Goal: Task Accomplishment & Management: Use online tool/utility

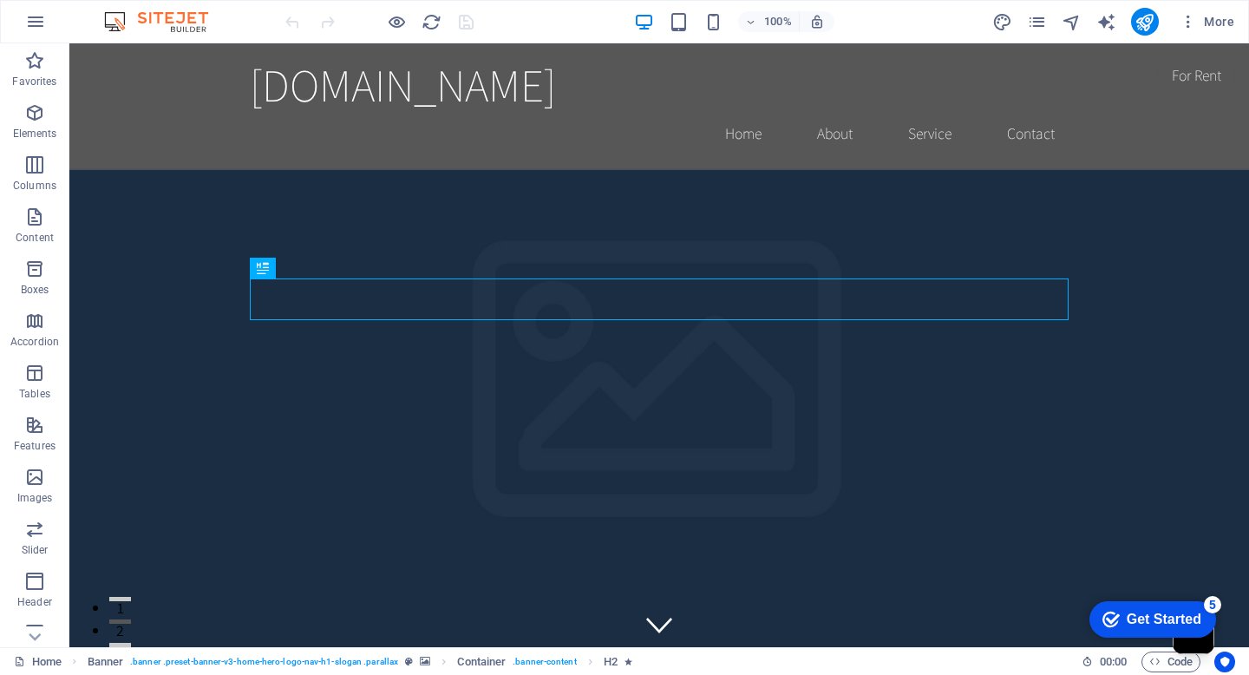
click at [1183, 606] on div "checkmark Get Started 5" at bounding box center [1153, 619] width 127 height 36
click at [0, 0] on button "More" at bounding box center [0, 0] width 0 height 0
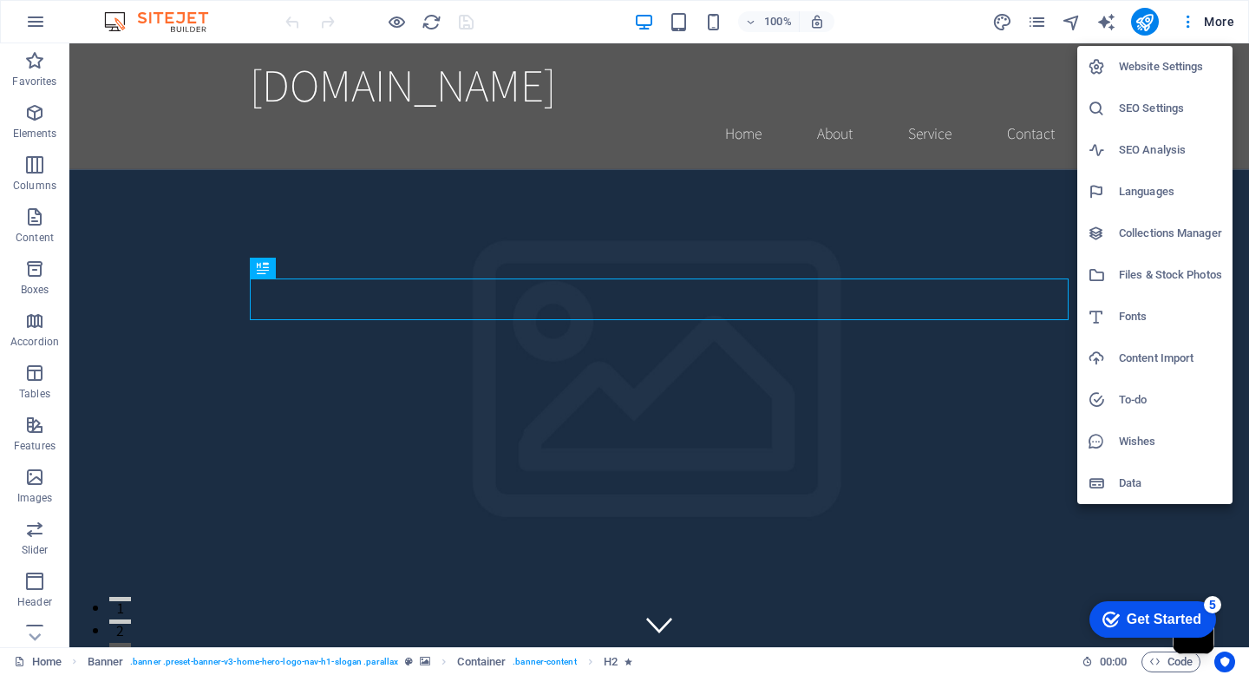
click at [43, 665] on div at bounding box center [624, 337] width 1249 height 675
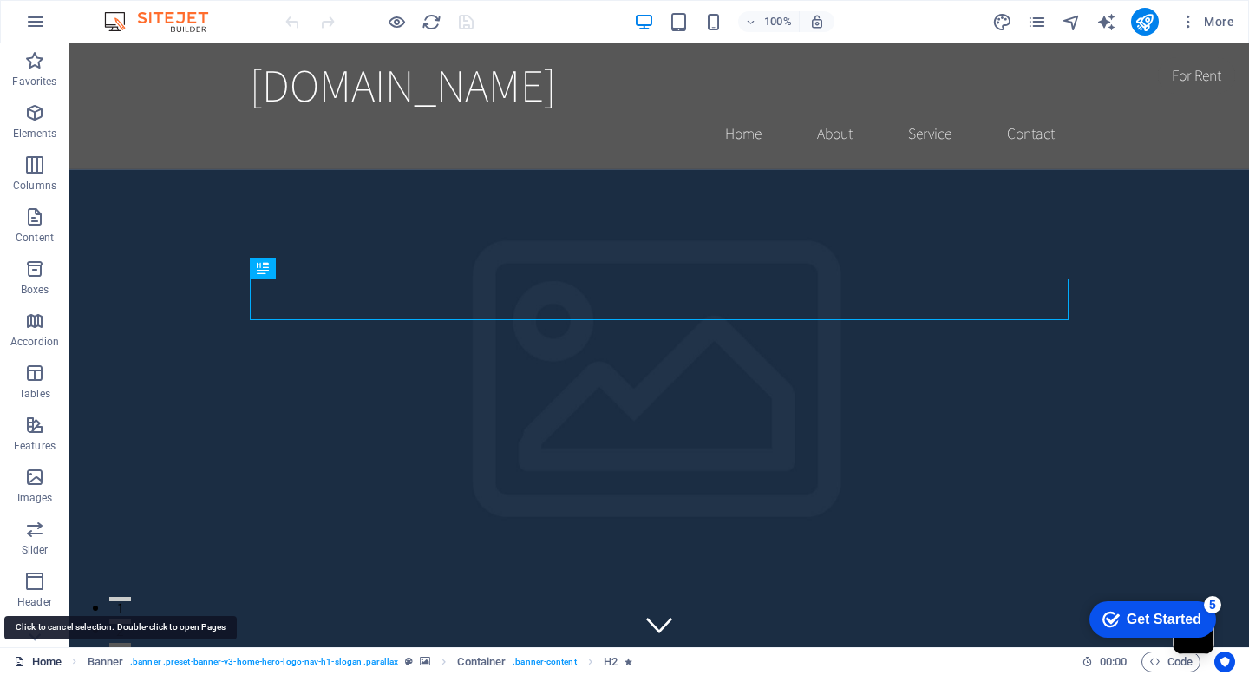
click at [41, 662] on link "Home" at bounding box center [38, 662] width 48 height 21
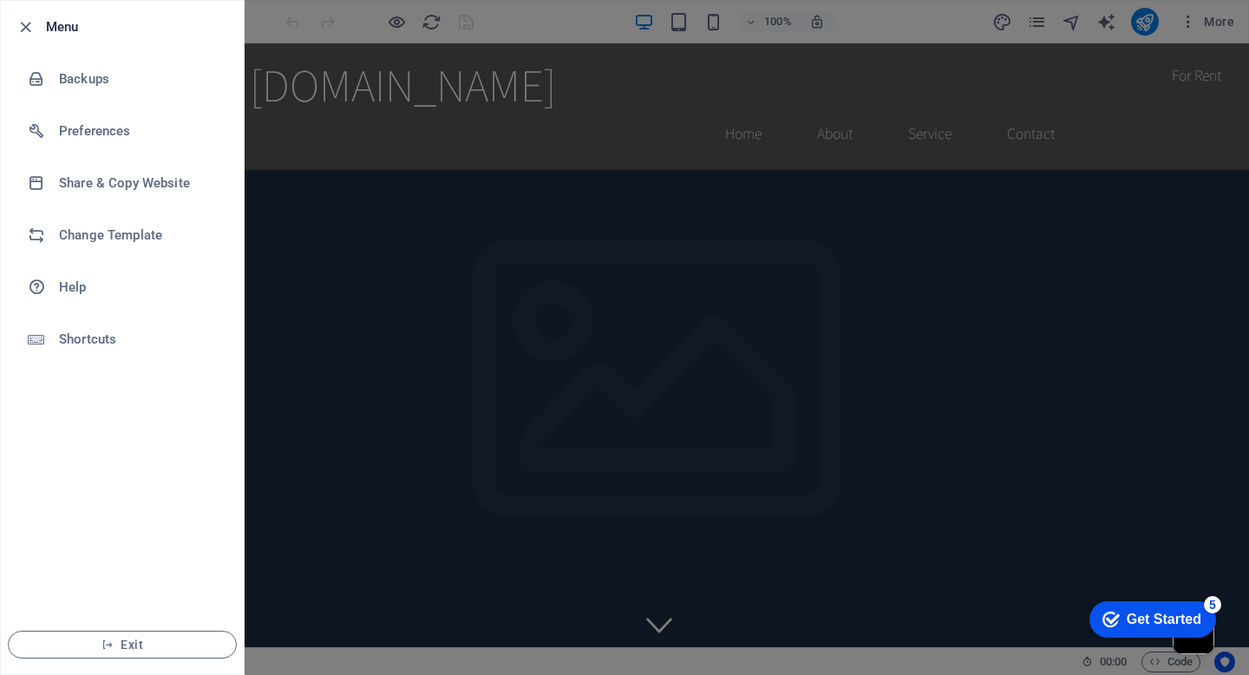
click at [0, 0] on div at bounding box center [0, 0] width 0 height 0
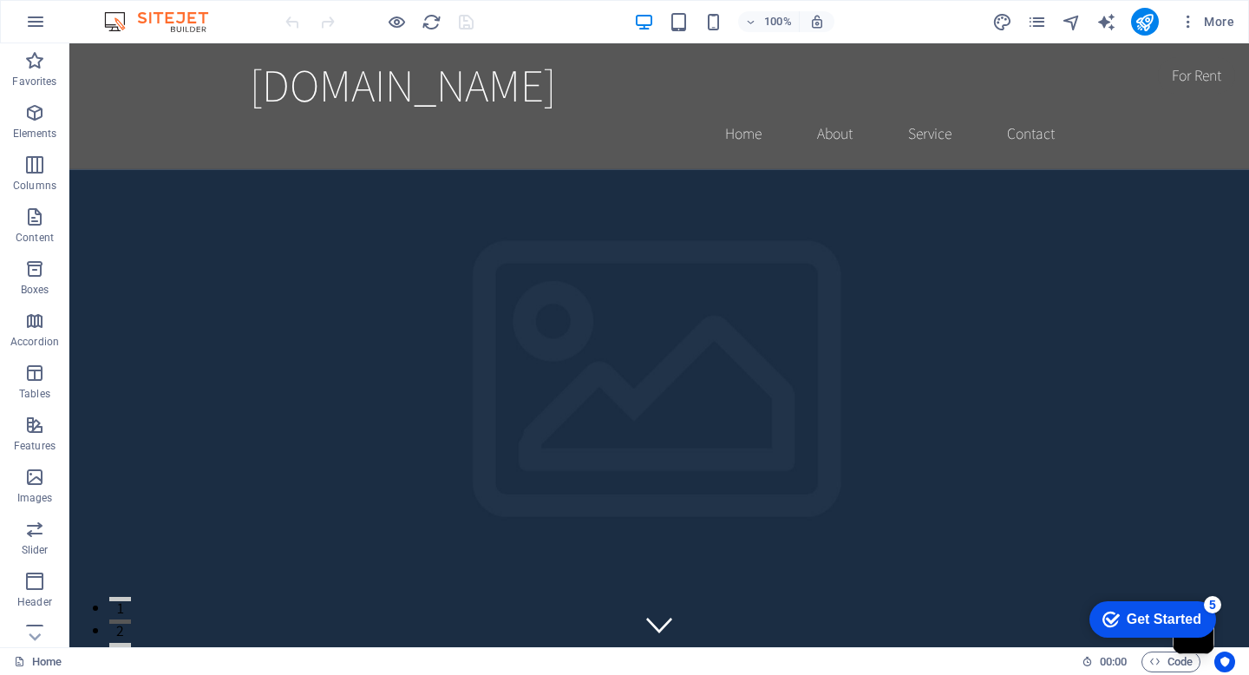
click at [1157, 625] on div "Get Started" at bounding box center [1164, 620] width 75 height 16
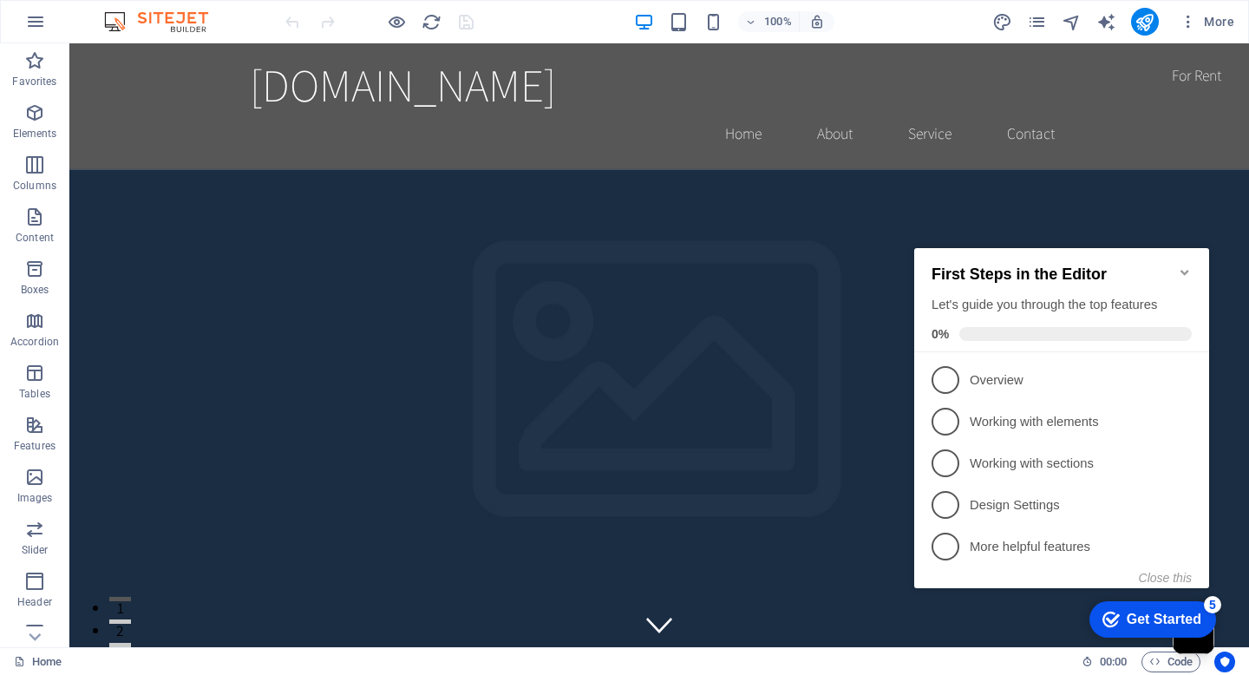
click at [1190, 270] on icon "Minimize checklist" at bounding box center [1185, 272] width 14 height 14
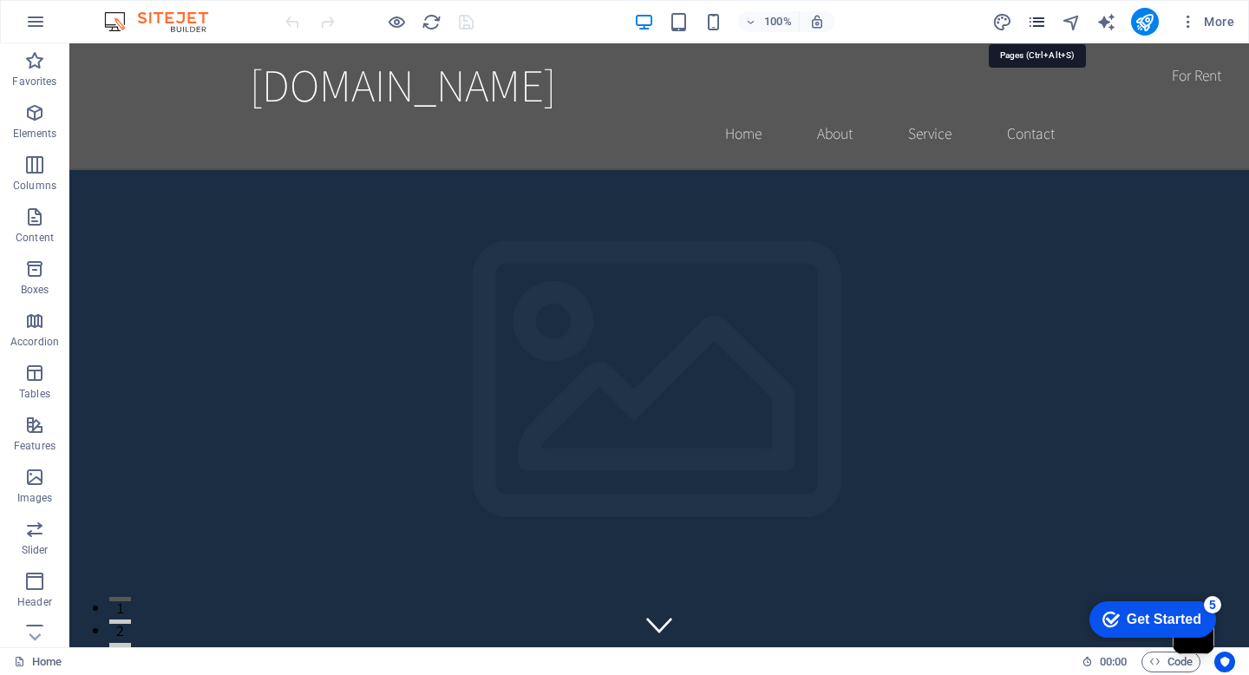
click at [0, 0] on icon "pages" at bounding box center [0, 0] width 0 height 0
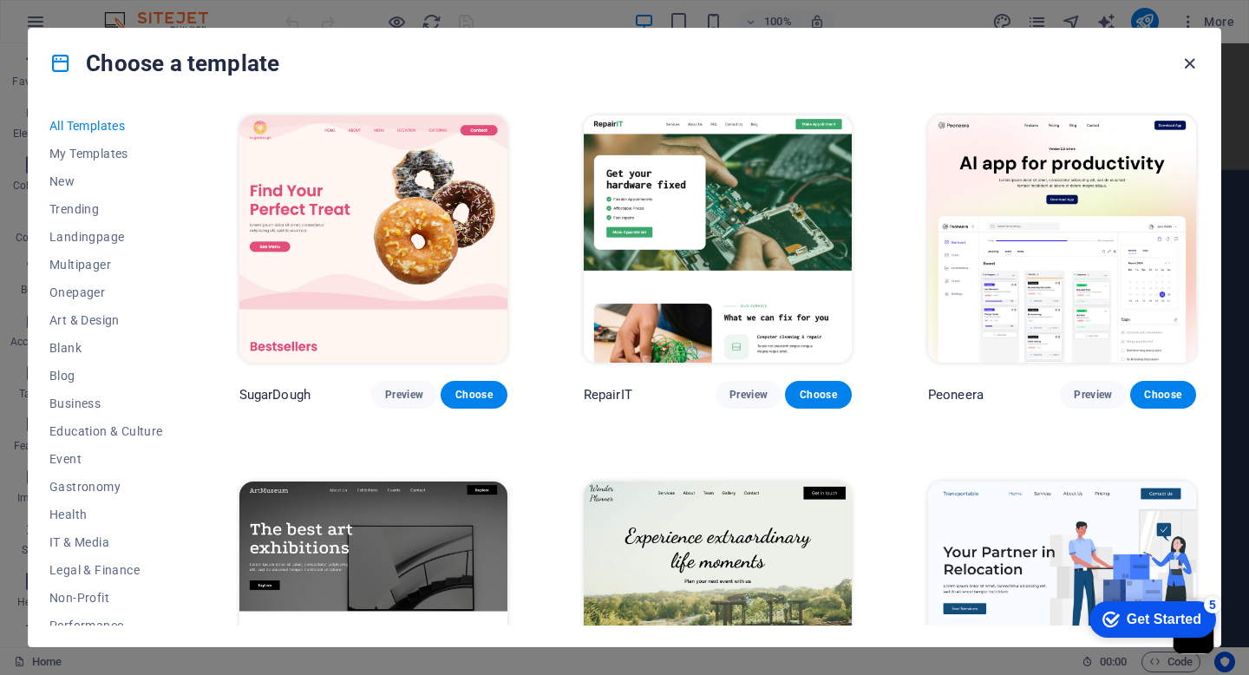
click at [1190, 62] on icon "button" at bounding box center [1190, 64] width 20 height 20
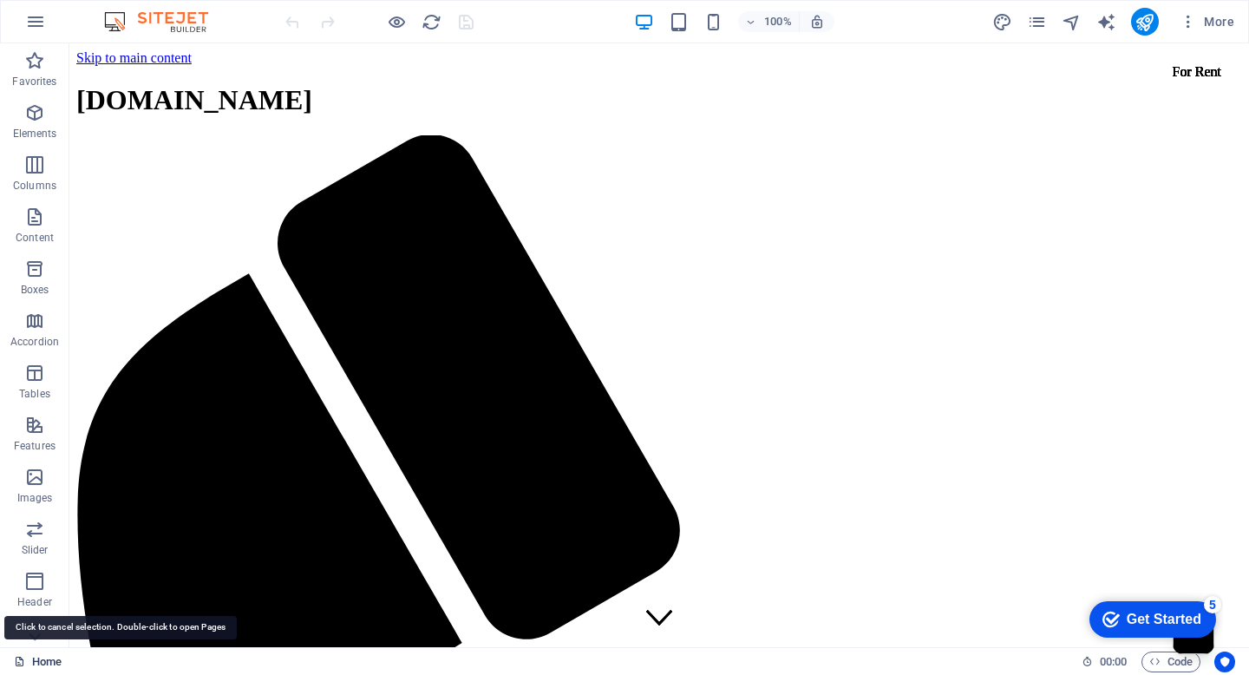
click at [41, 659] on link "Home" at bounding box center [38, 662] width 48 height 21
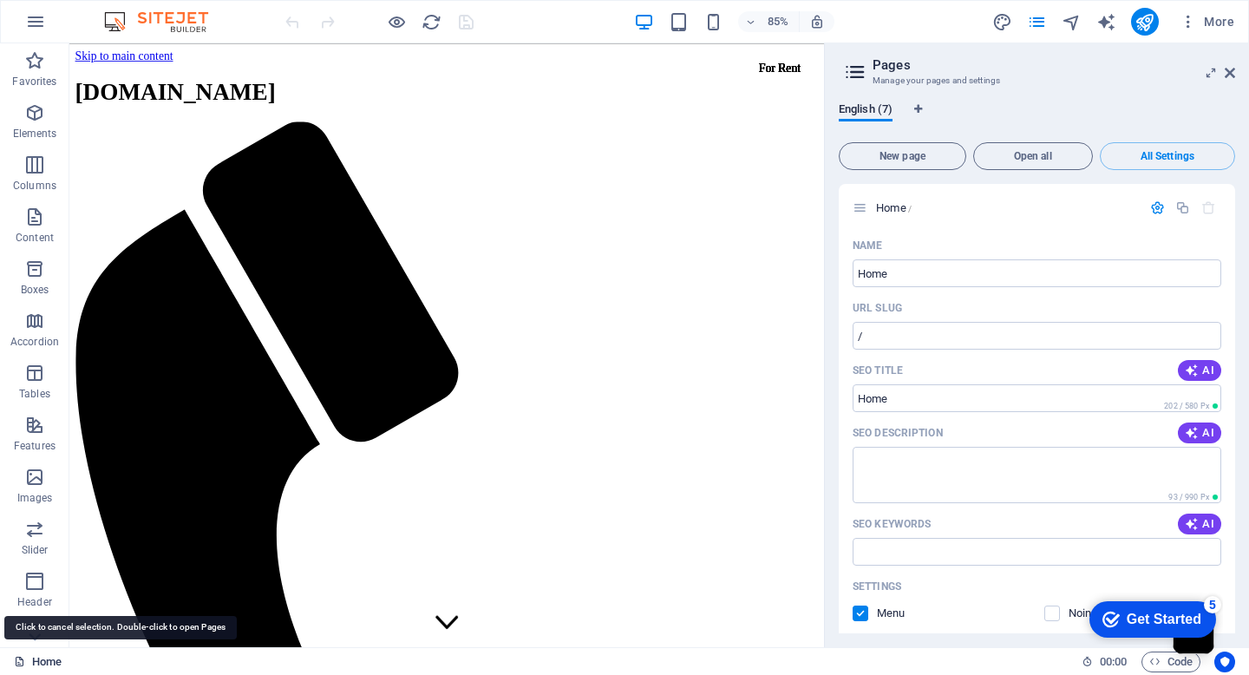
click at [38, 660] on link "Home" at bounding box center [38, 662] width 48 height 21
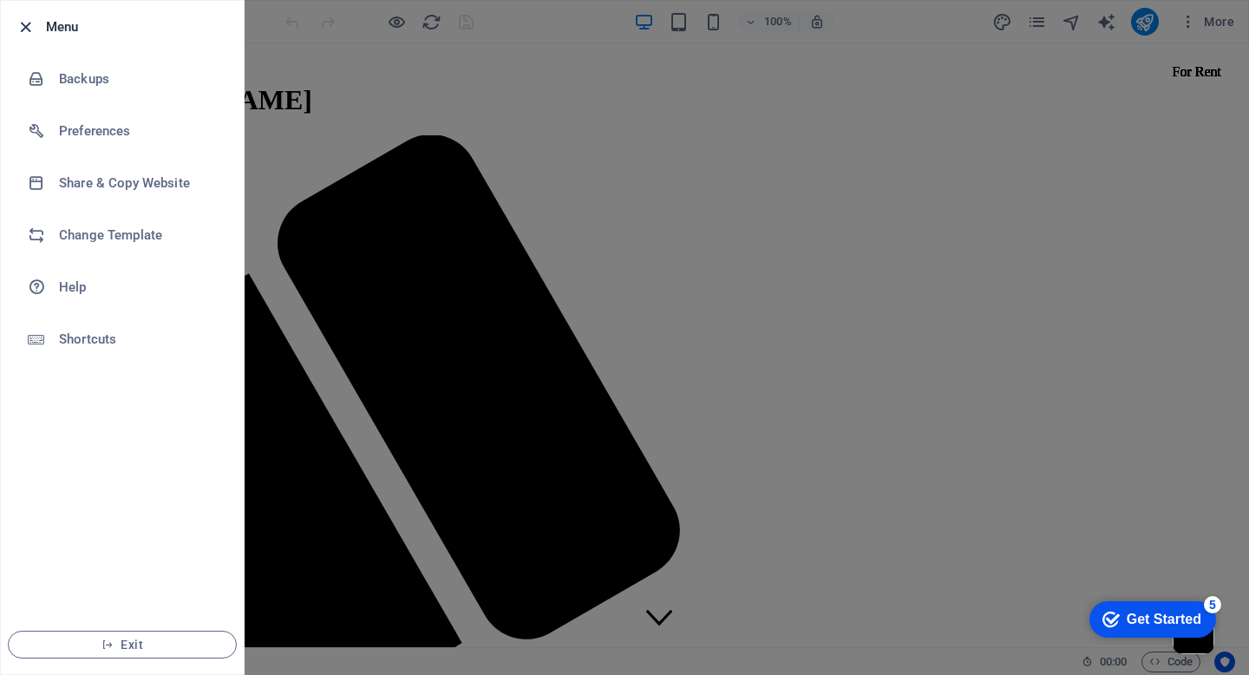
click at [1090, 32] on icon "button" at bounding box center [1128, 28] width 76 height 29
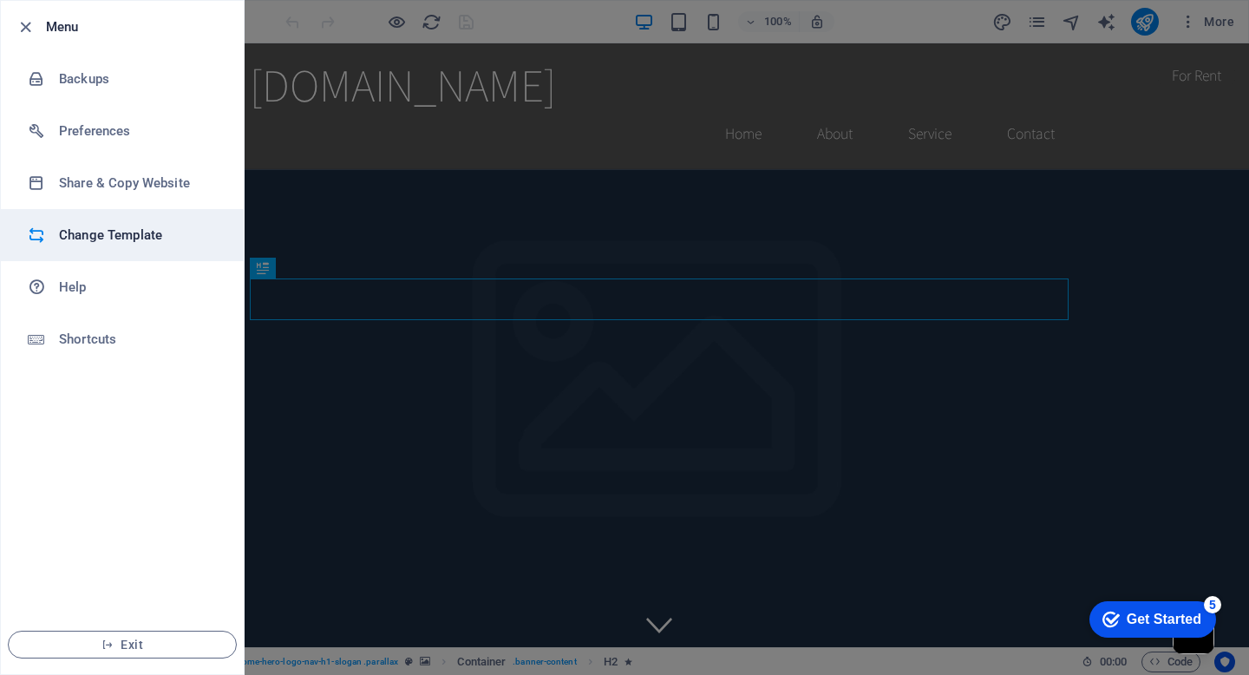
click at [90, 233] on h6 "Change Template" at bounding box center [139, 235] width 161 height 21
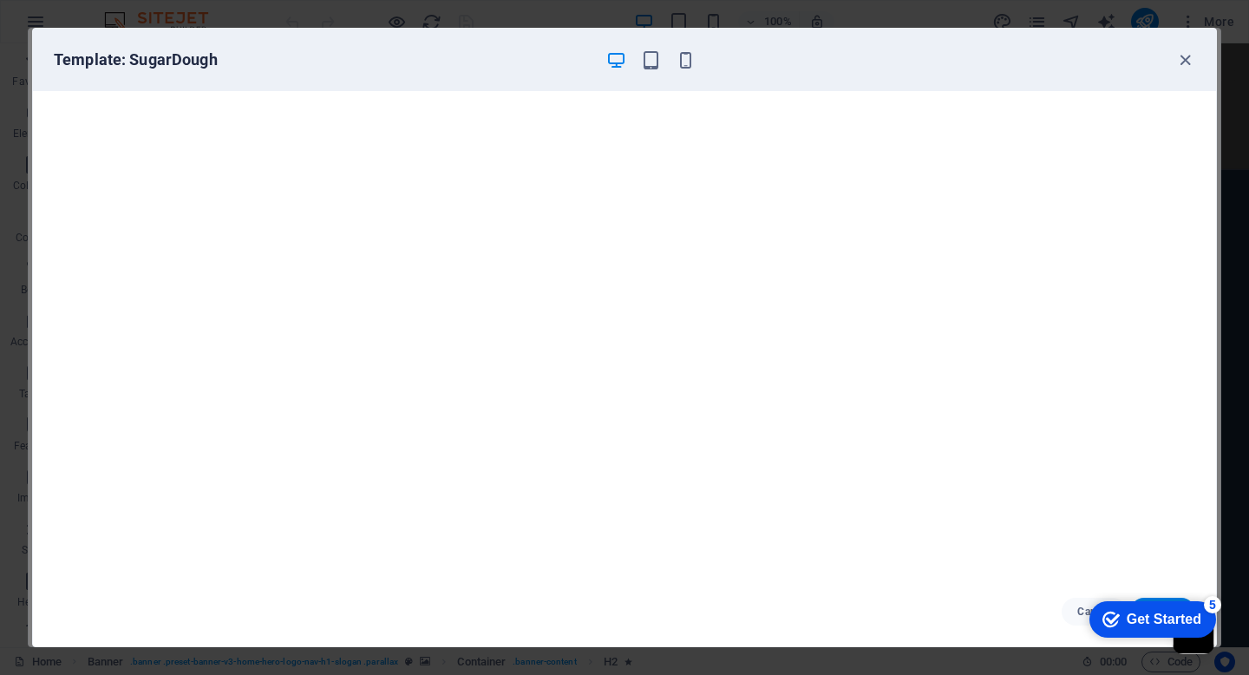
click at [1127, 616] on div "Get Started" at bounding box center [1164, 620] width 75 height 16
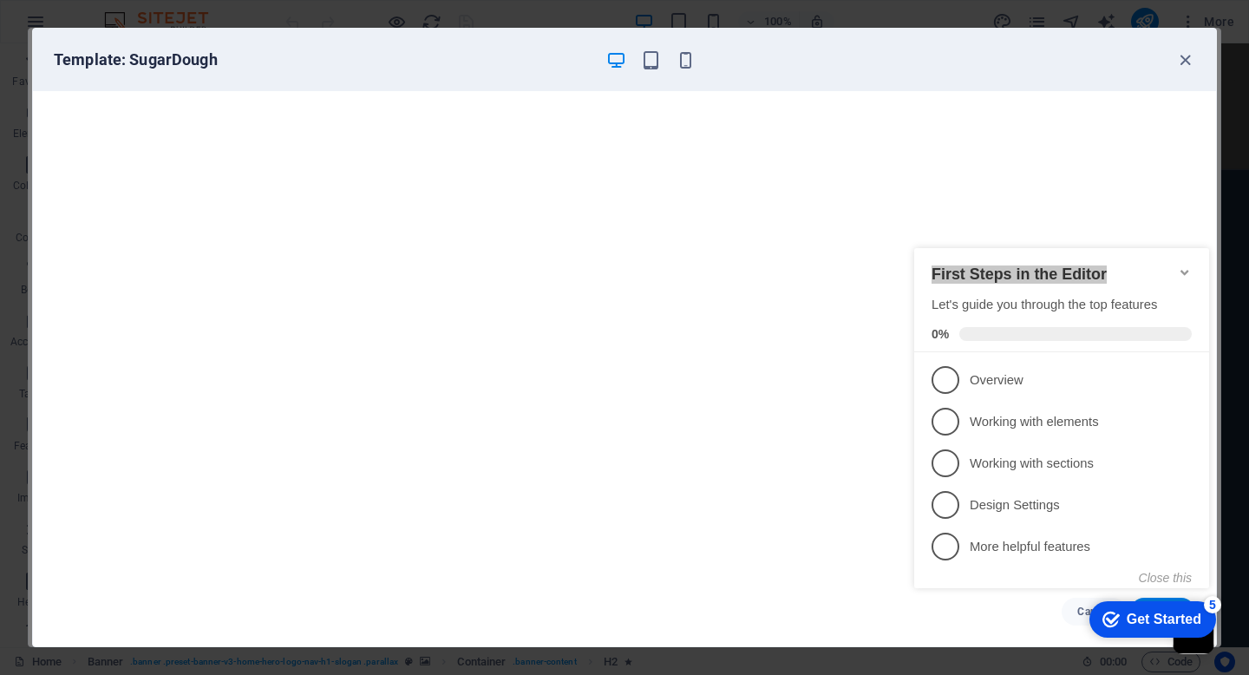
click at [1176, 265] on h2 "First Steps in the Editor" at bounding box center [1062, 274] width 260 height 18
click at [1184, 270] on icon "Minimize checklist" at bounding box center [1185, 272] width 8 height 5
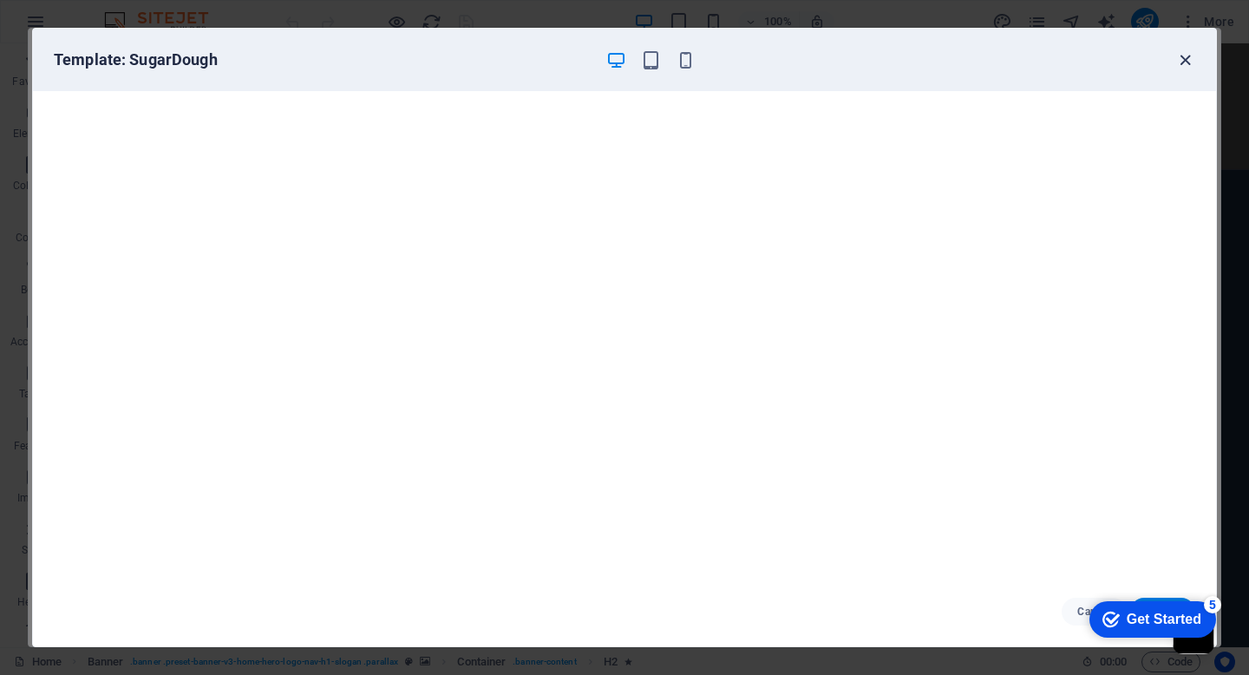
click at [1189, 56] on icon "button" at bounding box center [1186, 60] width 20 height 20
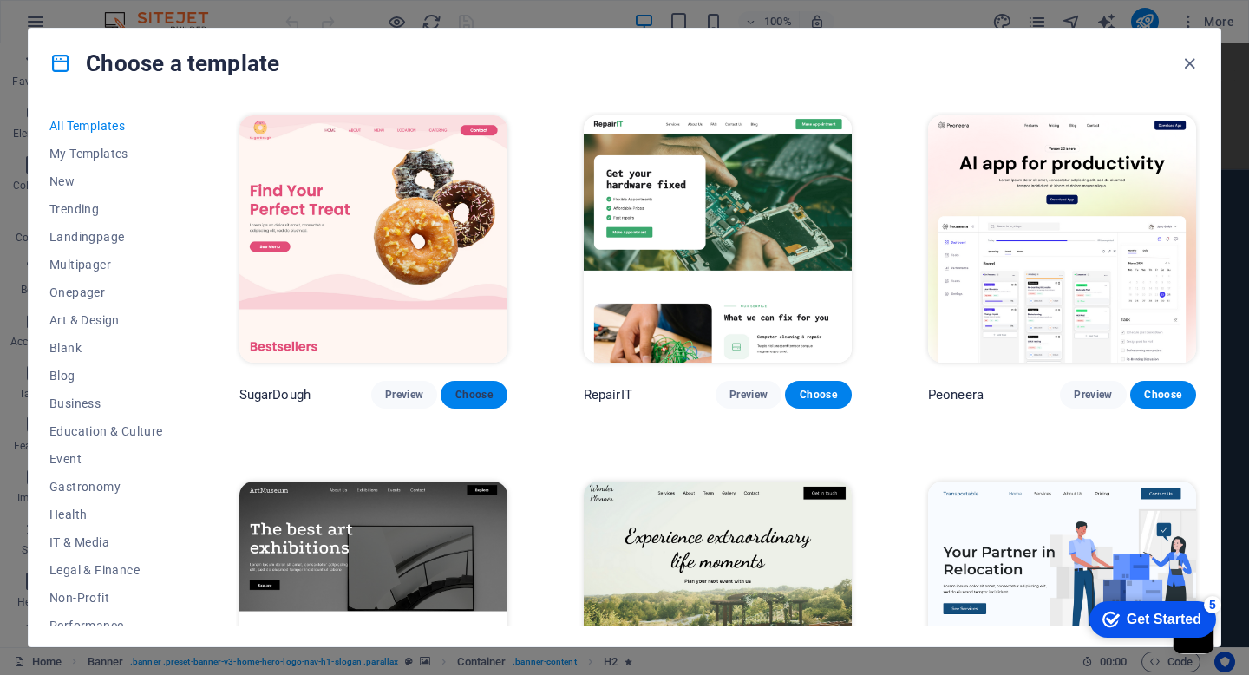
click at [0, 0] on span "Choose" at bounding box center [0, 0] width 0 height 0
